Goal: Task Accomplishment & Management: Use online tool/utility

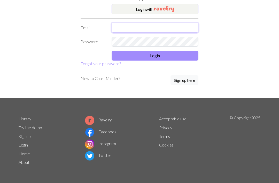
type input "[EMAIL_ADDRESS][DOMAIN_NAME]"
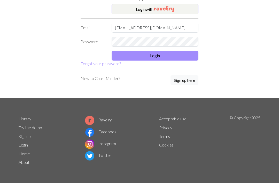
click at [163, 55] on button "Login" at bounding box center [155, 56] width 87 height 10
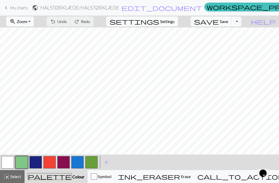
click at [14, 9] on span "My charts" at bounding box center [19, 7] width 18 height 5
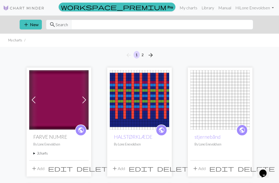
click at [35, 26] on button "add New" at bounding box center [31, 25] width 22 height 10
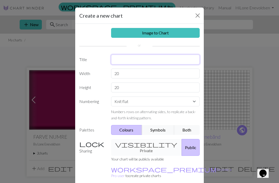
click at [126, 63] on input "text" at bounding box center [155, 60] width 89 height 10
type input "Hat"
click at [124, 132] on button "Colours" at bounding box center [126, 130] width 31 height 10
click at [132, 129] on button "Colours" at bounding box center [126, 130] width 31 height 10
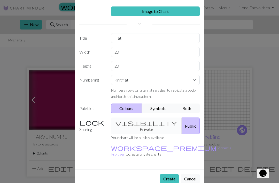
scroll to position [21, 0]
click at [174, 174] on button "Create" at bounding box center [169, 179] width 19 height 10
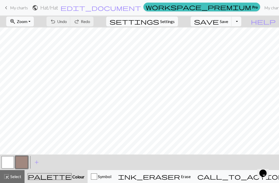
click at [39, 161] on span "add" at bounding box center [37, 162] width 6 height 7
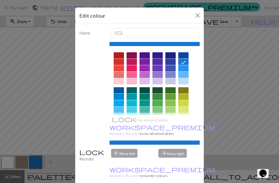
click at [40, 160] on div "Edit colour Name CC2 Use advanced picker workspace_premium Become a Pro user to…" at bounding box center [139, 91] width 279 height 183
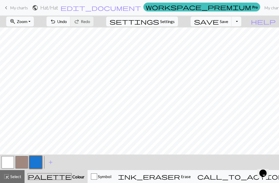
click at [38, 164] on button "button" at bounding box center [35, 162] width 12 height 12
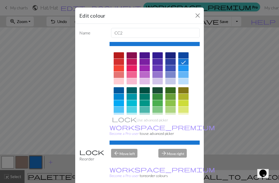
click at [55, 161] on div "Edit colour Name CC2 Use advanced picker workspace_premium Become a Pro user to…" at bounding box center [139, 91] width 279 height 183
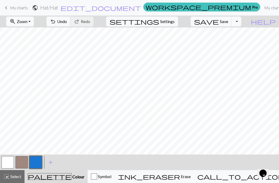
click at [50, 163] on span "add" at bounding box center [51, 162] width 6 height 7
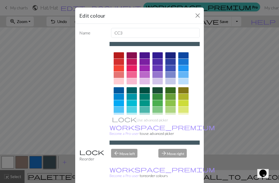
click at [158, 80] on div at bounding box center [158, 81] width 10 height 6
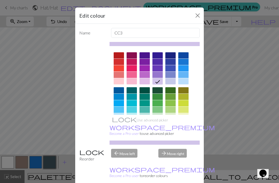
click at [199, 14] on button "Close" at bounding box center [198, 15] width 8 height 8
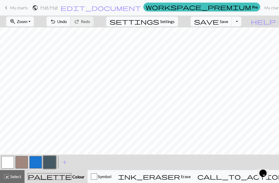
click at [39, 161] on button "button" at bounding box center [35, 162] width 12 height 12
click at [67, 161] on span "add" at bounding box center [65, 162] width 6 height 7
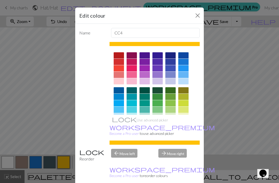
click at [66, 165] on div "Edit colour Name CC4 Use advanced picker workspace_premium Become a Pro user to…" at bounding box center [139, 91] width 279 height 183
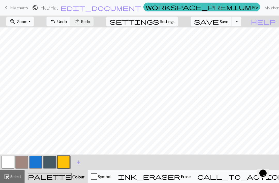
click at [63, 164] on button "button" at bounding box center [63, 162] width 12 height 12
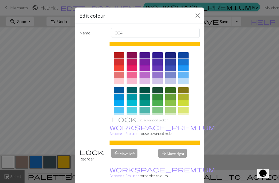
click at [124, 129] on div at bounding box center [119, 132] width 10 height 6
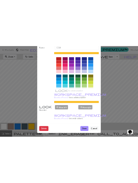
scroll to position [29, 0]
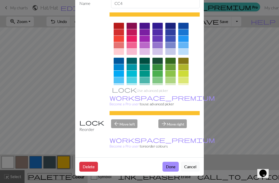
click at [173, 167] on button "Done" at bounding box center [171, 167] width 16 height 10
